Goal: Task Accomplishment & Management: Use online tool/utility

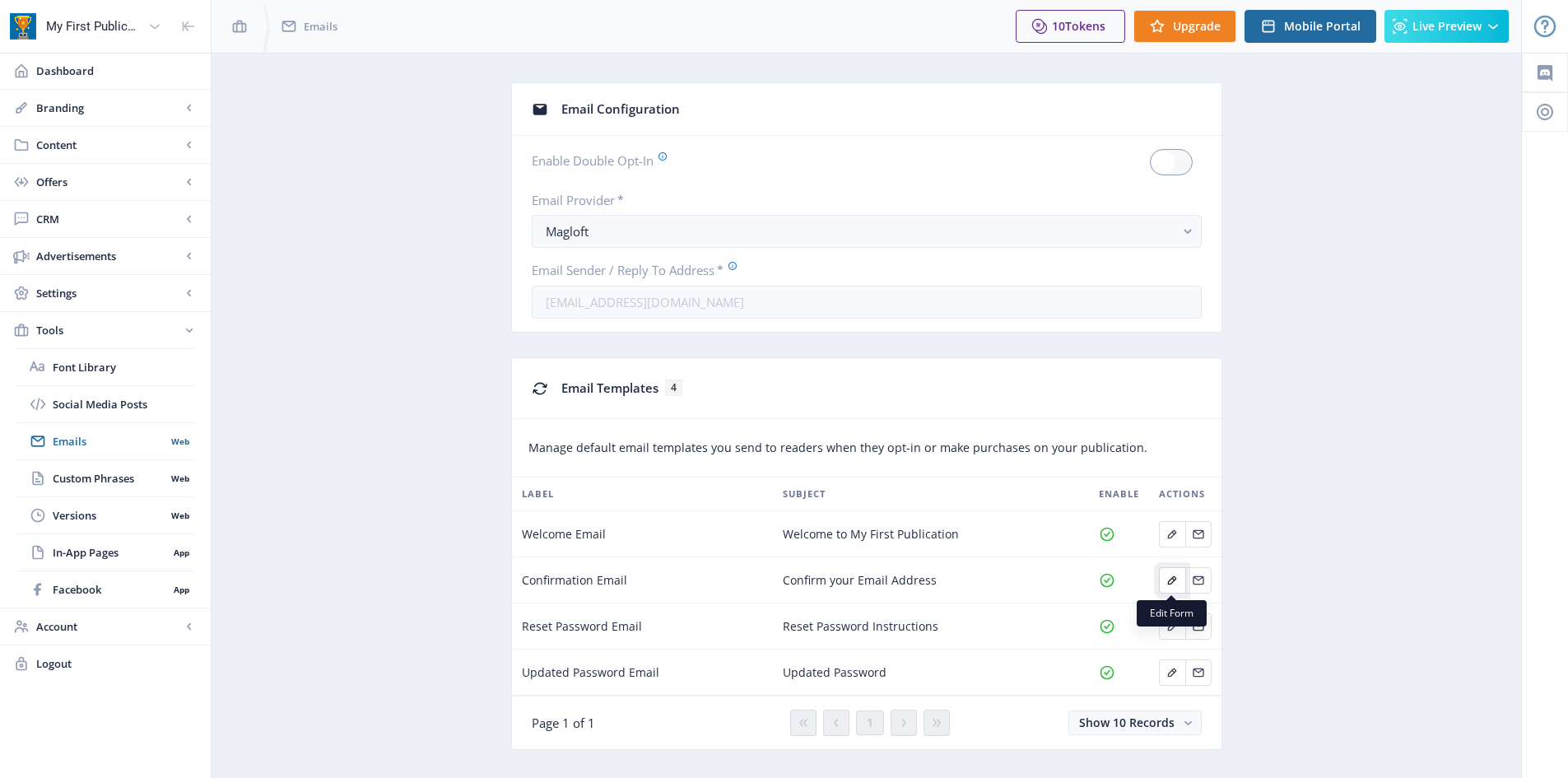
click at [1170, 583] on icon "Edit page" at bounding box center [1173, 580] width 9 height 9
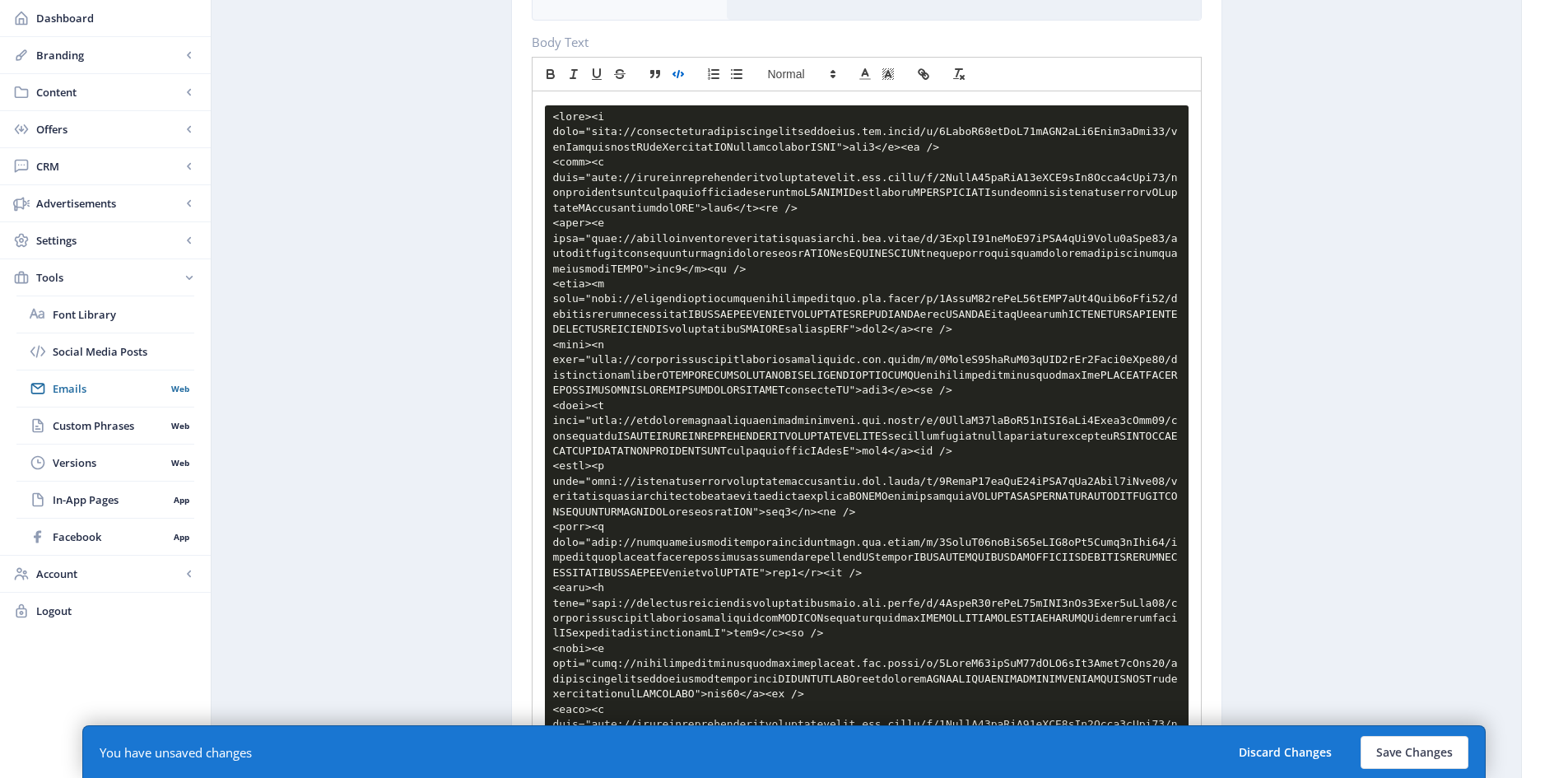
scroll to position [329, 0]
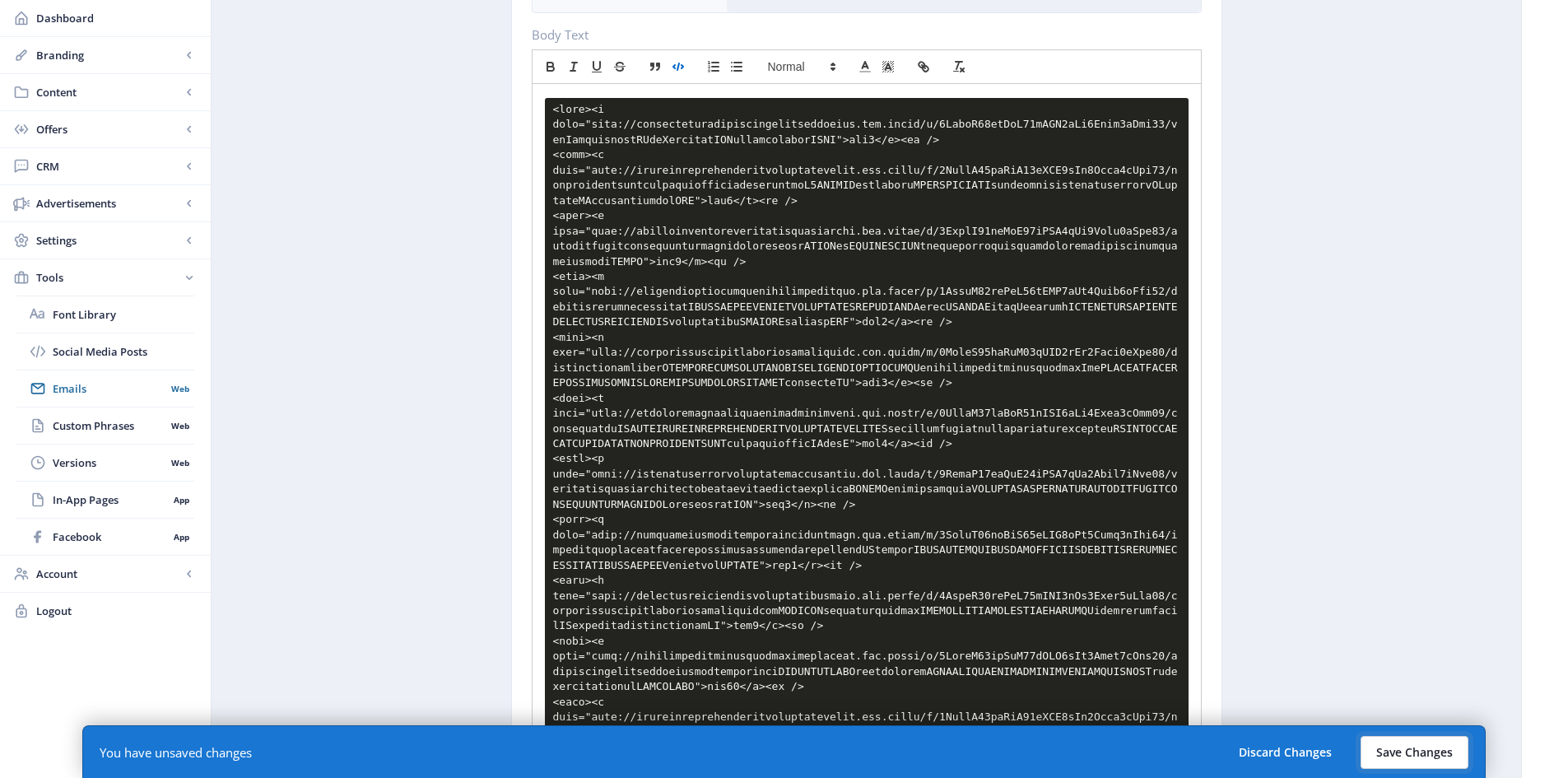
click at [1415, 766] on button "Save Changes" at bounding box center [1415, 751] width 108 height 33
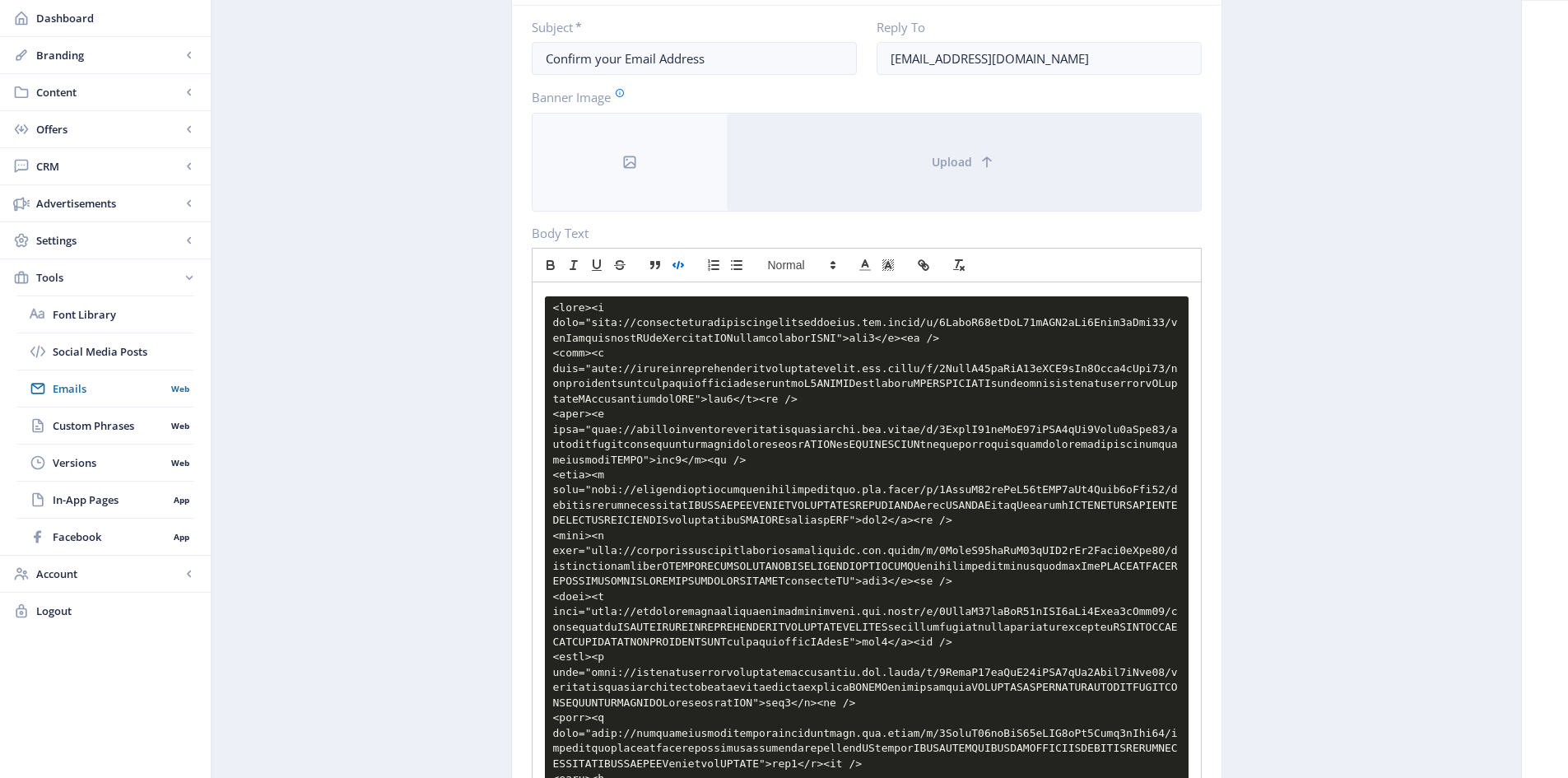
scroll to position [0, 0]
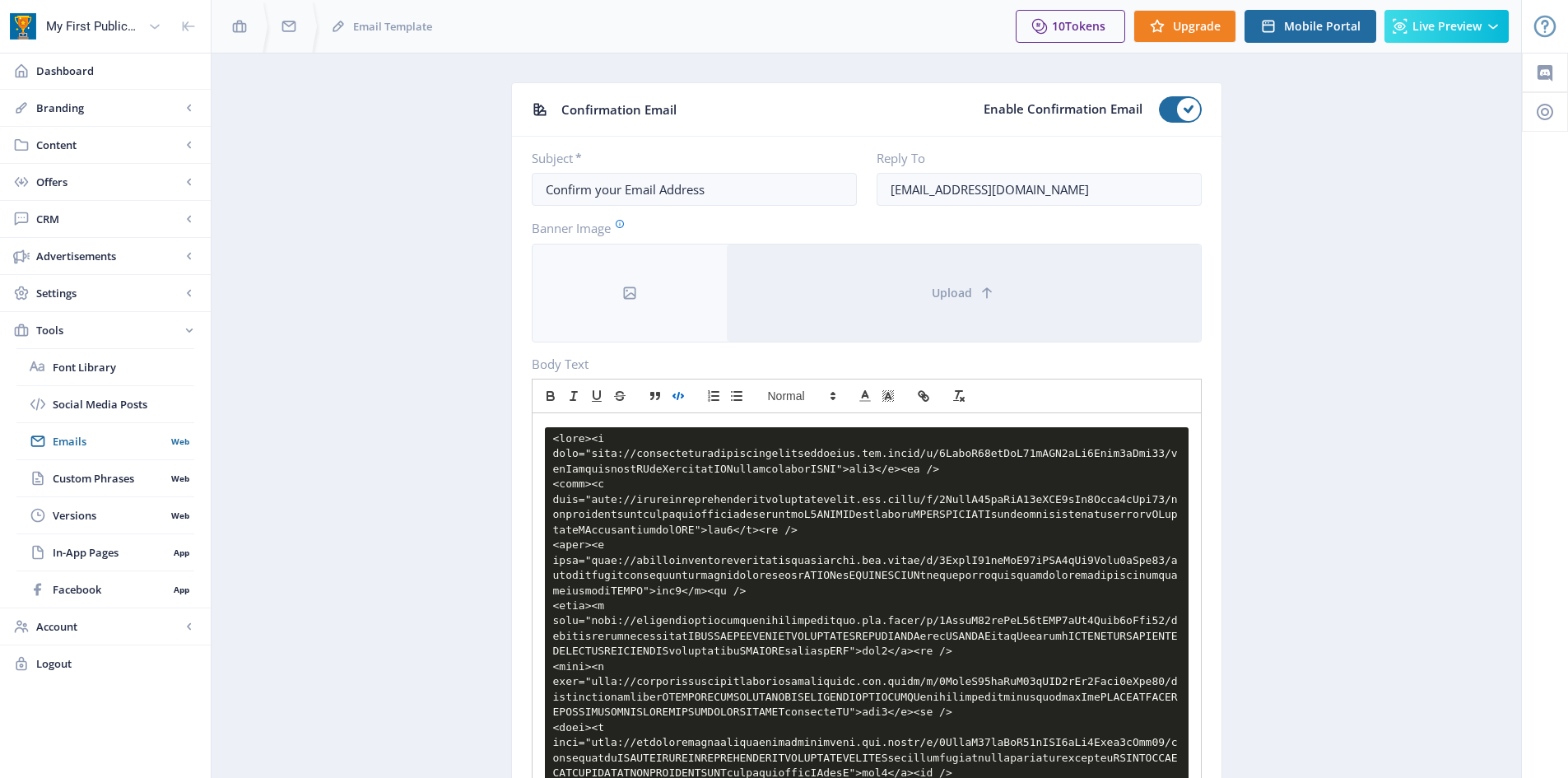
click at [672, 389] on icon "button" at bounding box center [678, 396] width 15 height 15
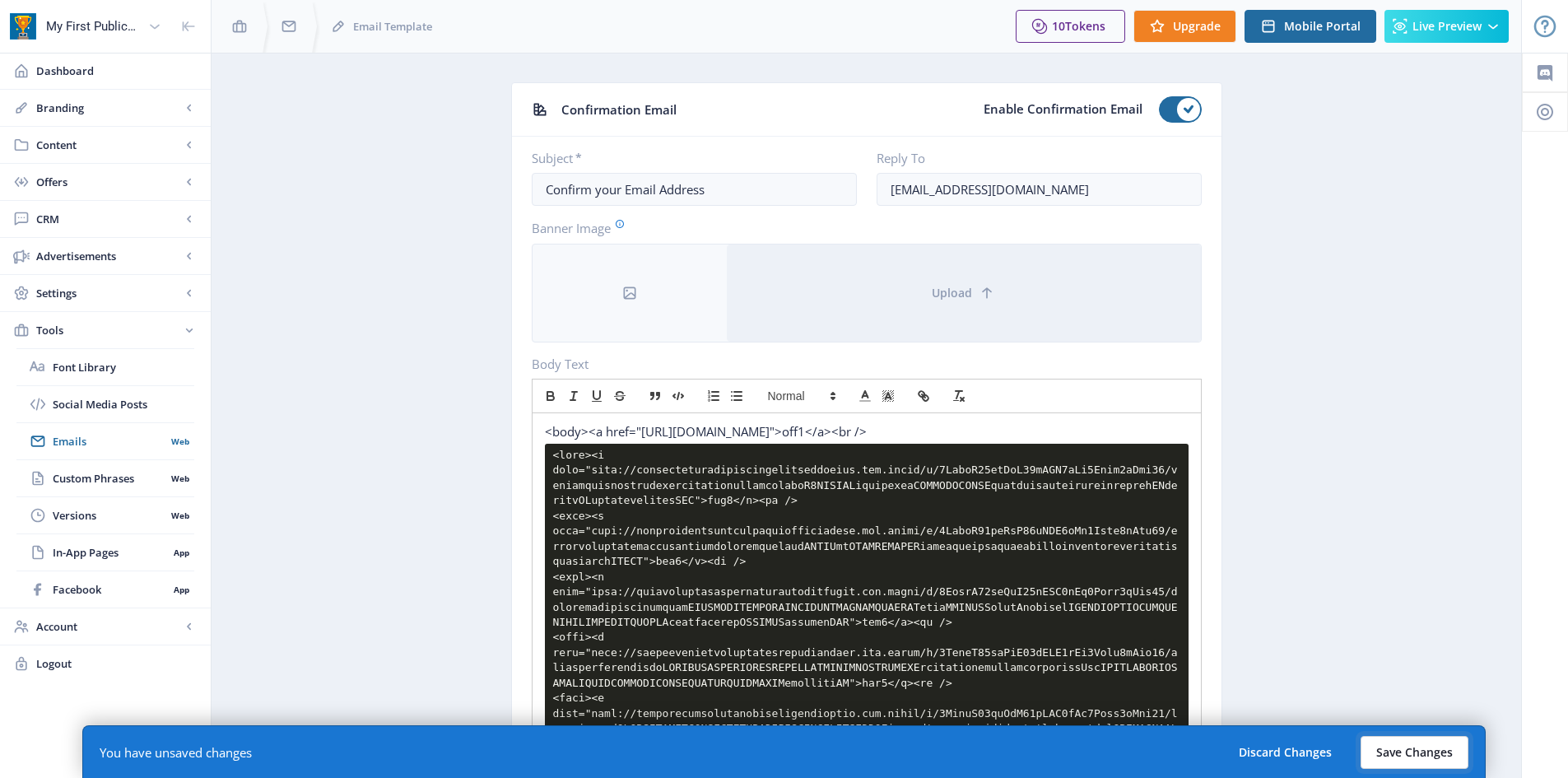
click at [1434, 759] on button "Save Changes" at bounding box center [1415, 751] width 108 height 33
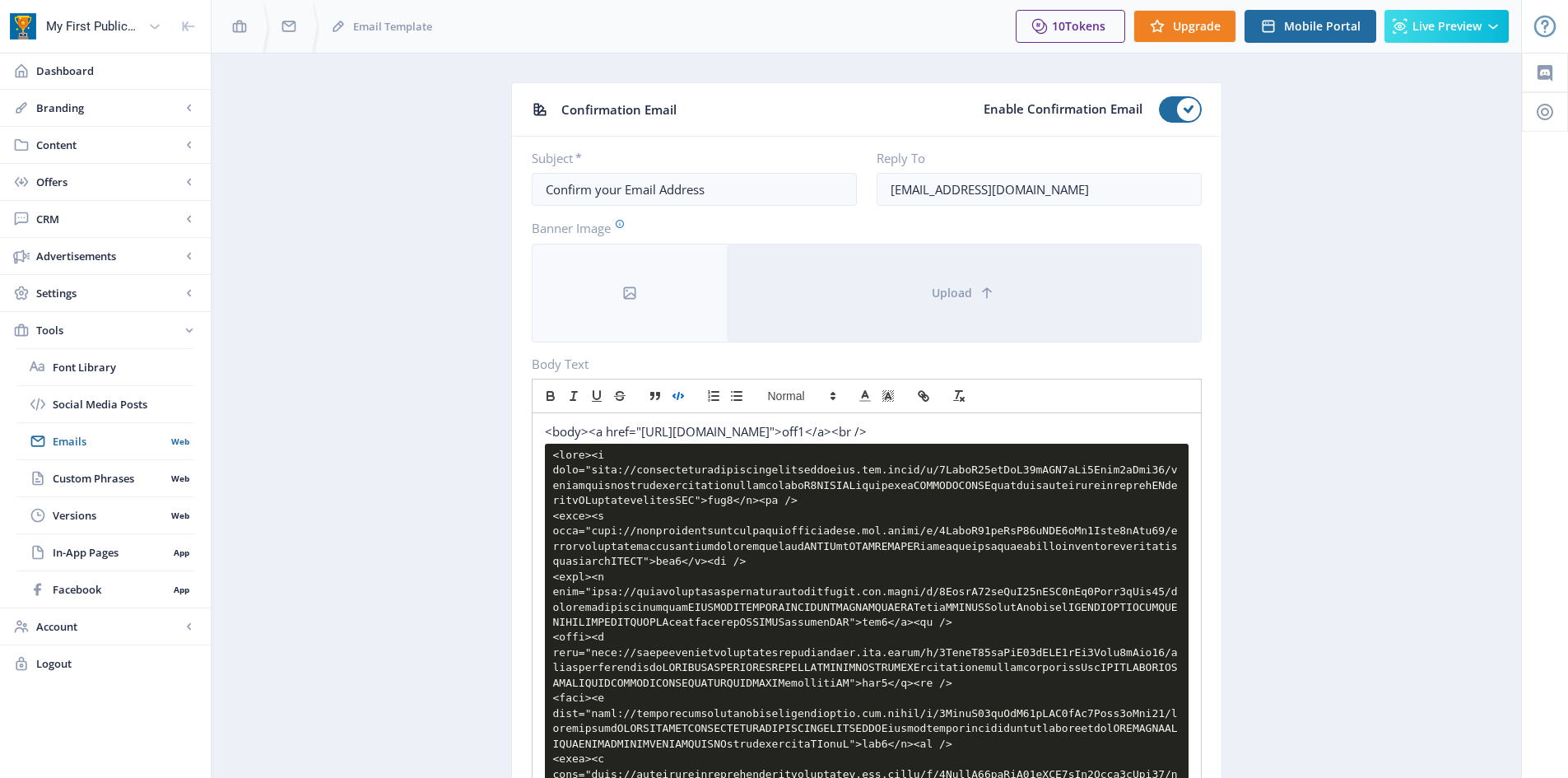
click at [669, 395] on button "button" at bounding box center [678, 396] width 23 height 19
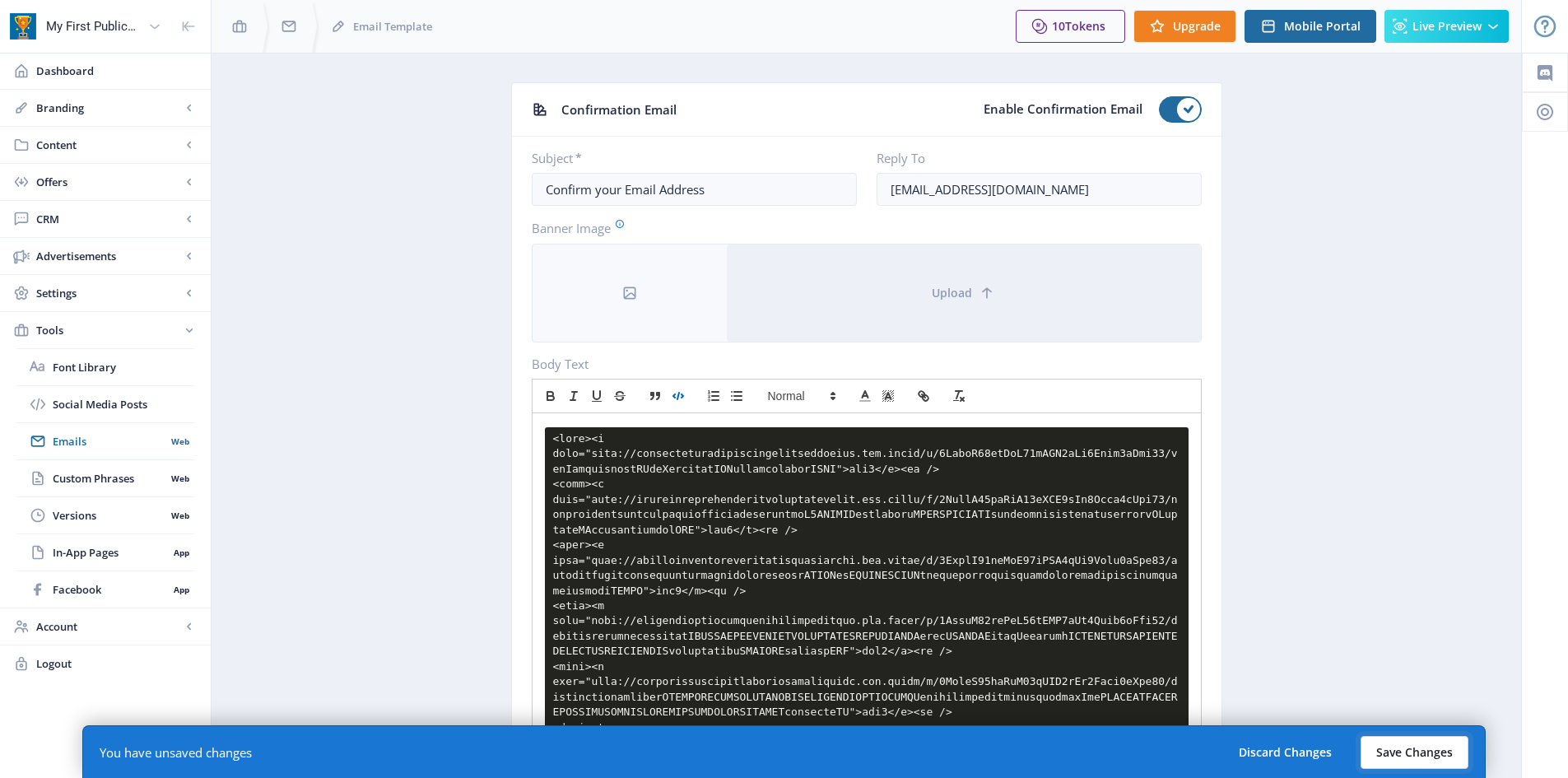
click at [1407, 752] on button "Save Changes" at bounding box center [1415, 751] width 108 height 33
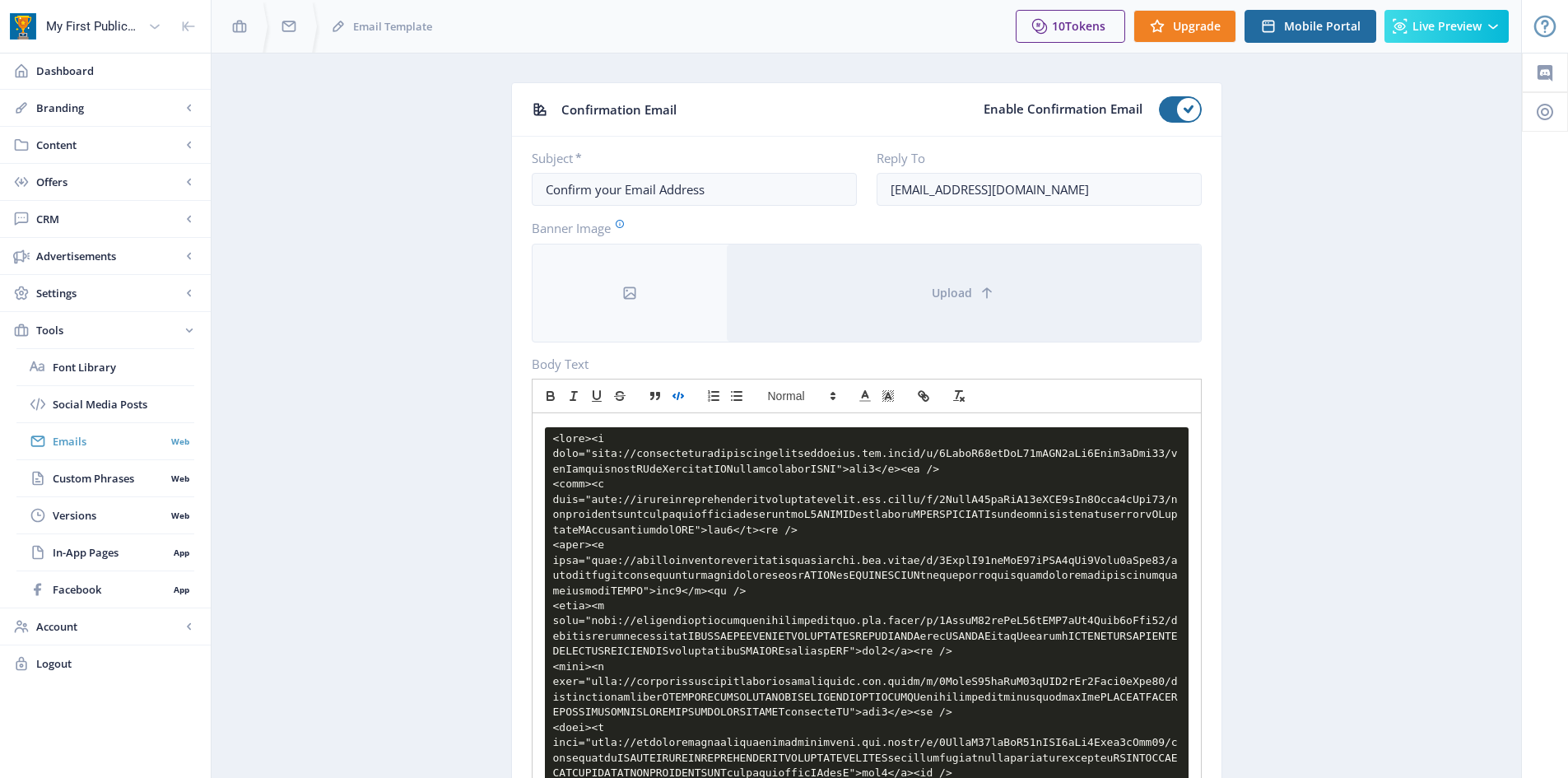
click at [63, 449] on span "Emails" at bounding box center [109, 441] width 112 height 17
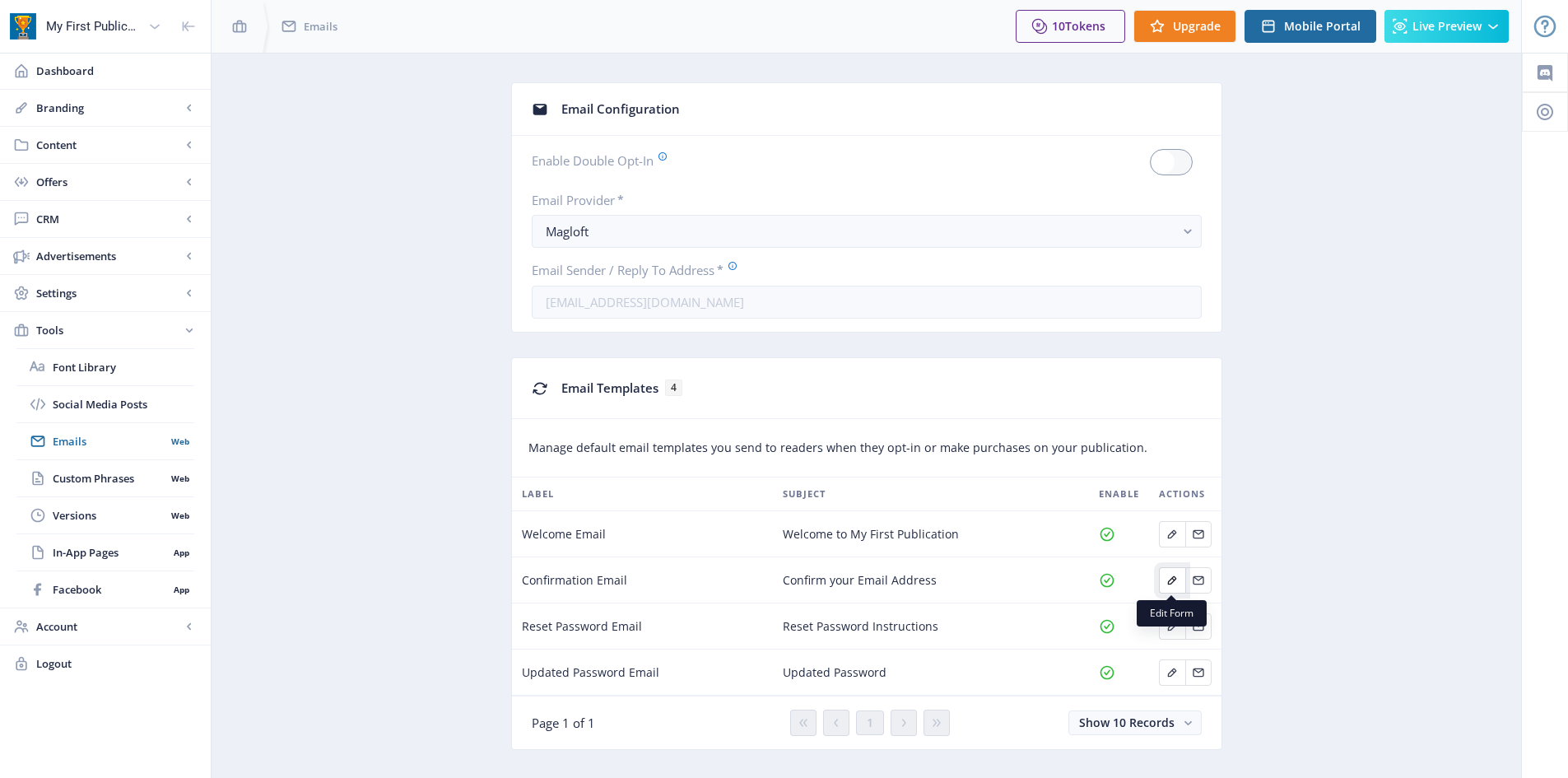
click at [1166, 582] on icon "Edit page" at bounding box center [1172, 580] width 13 height 13
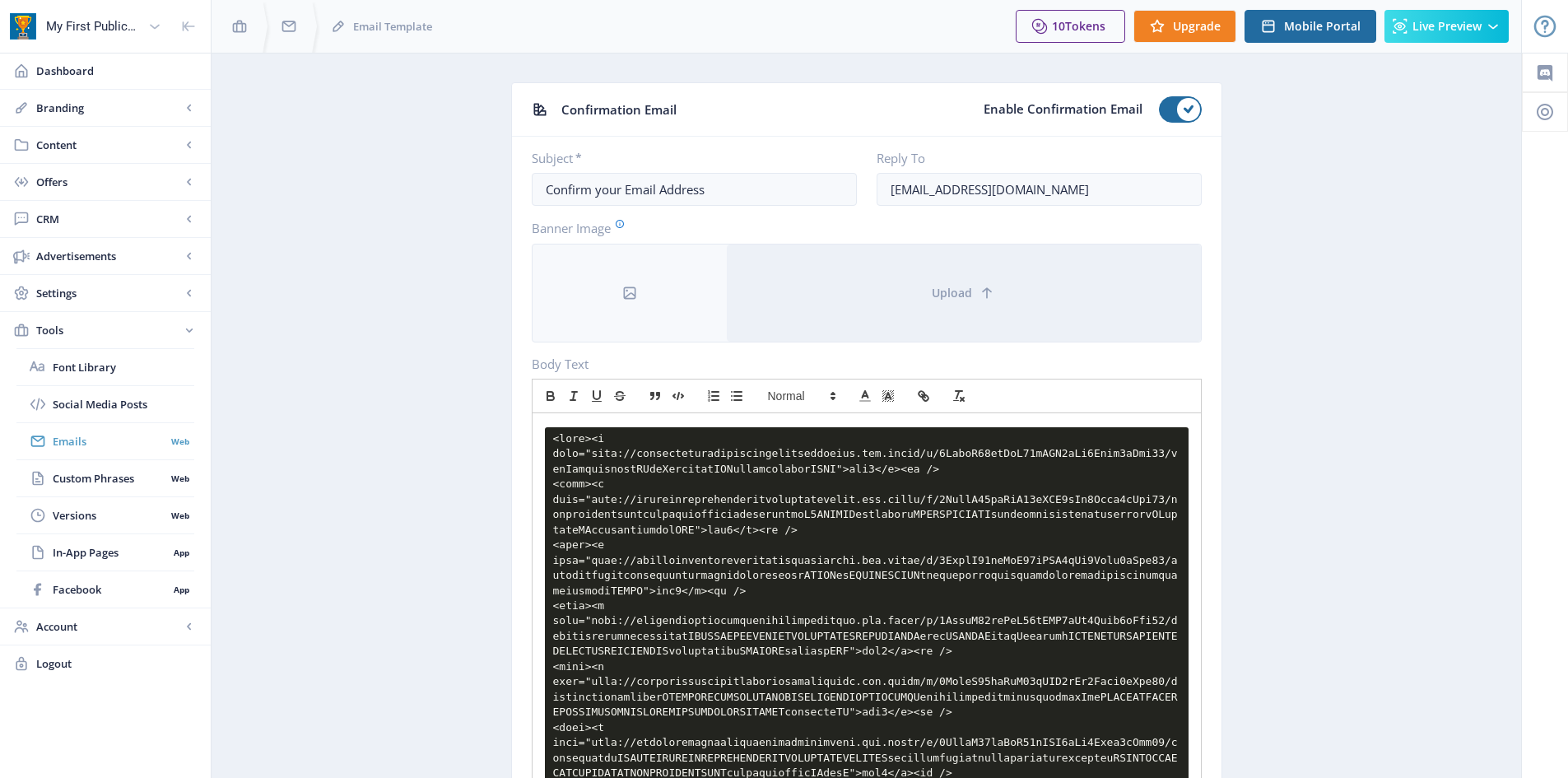
click at [84, 449] on span "Emails" at bounding box center [109, 441] width 112 height 17
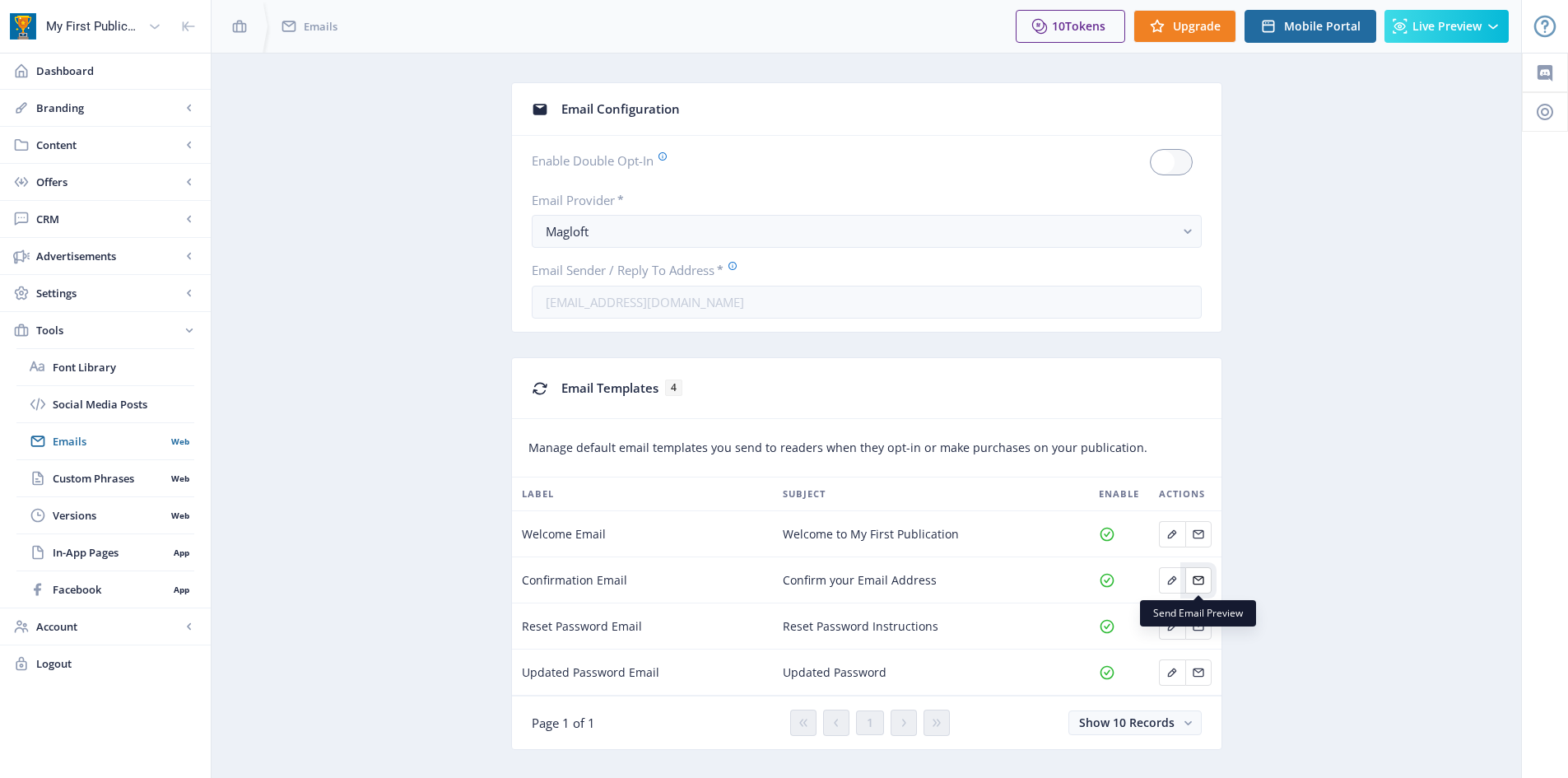
click at [1193, 586] on icon "Edit page" at bounding box center [1199, 580] width 13 height 13
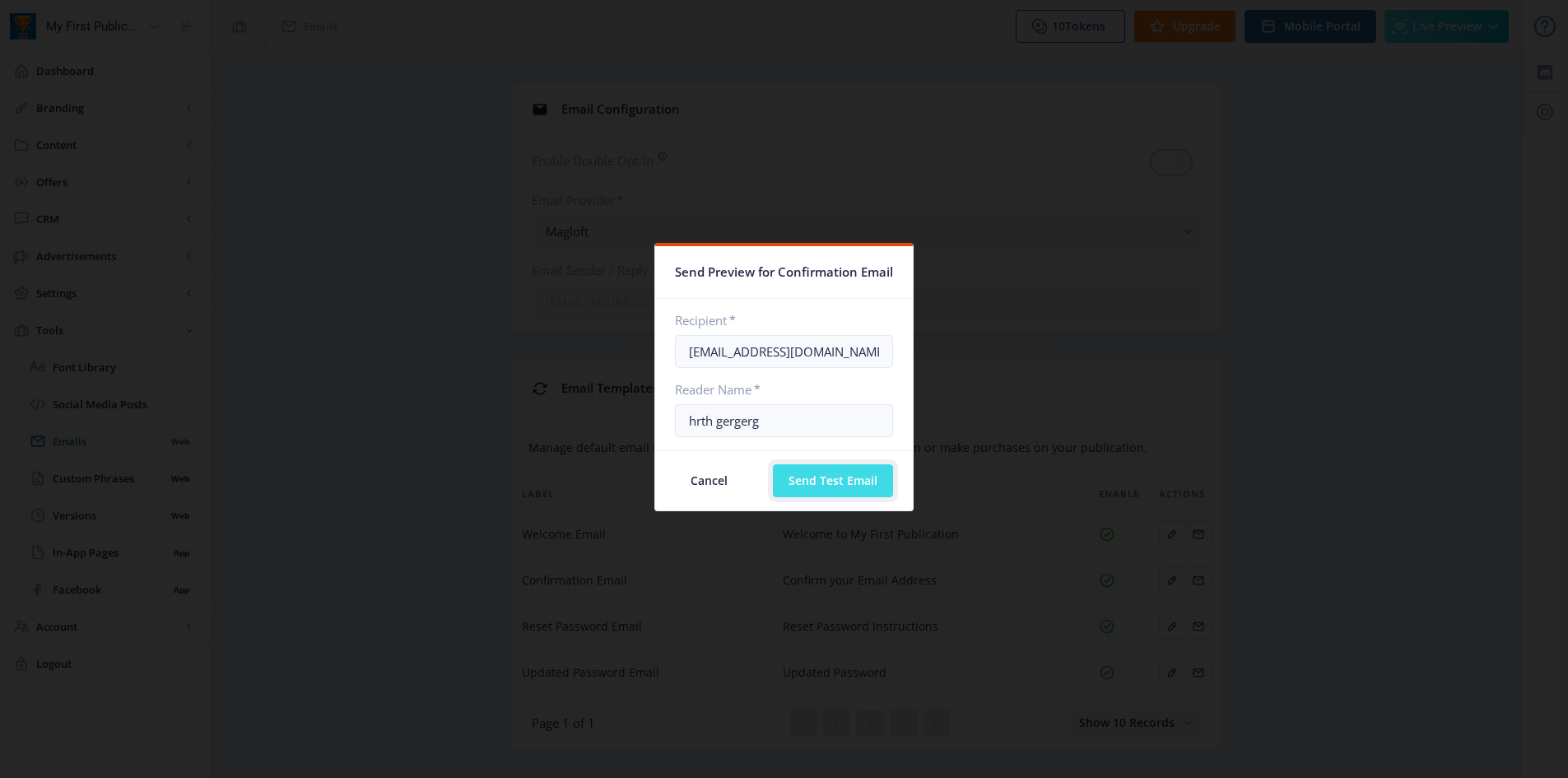
click at [858, 472] on button "Send Test Email" at bounding box center [833, 480] width 120 height 33
